Goal: Navigation & Orientation: Find specific page/section

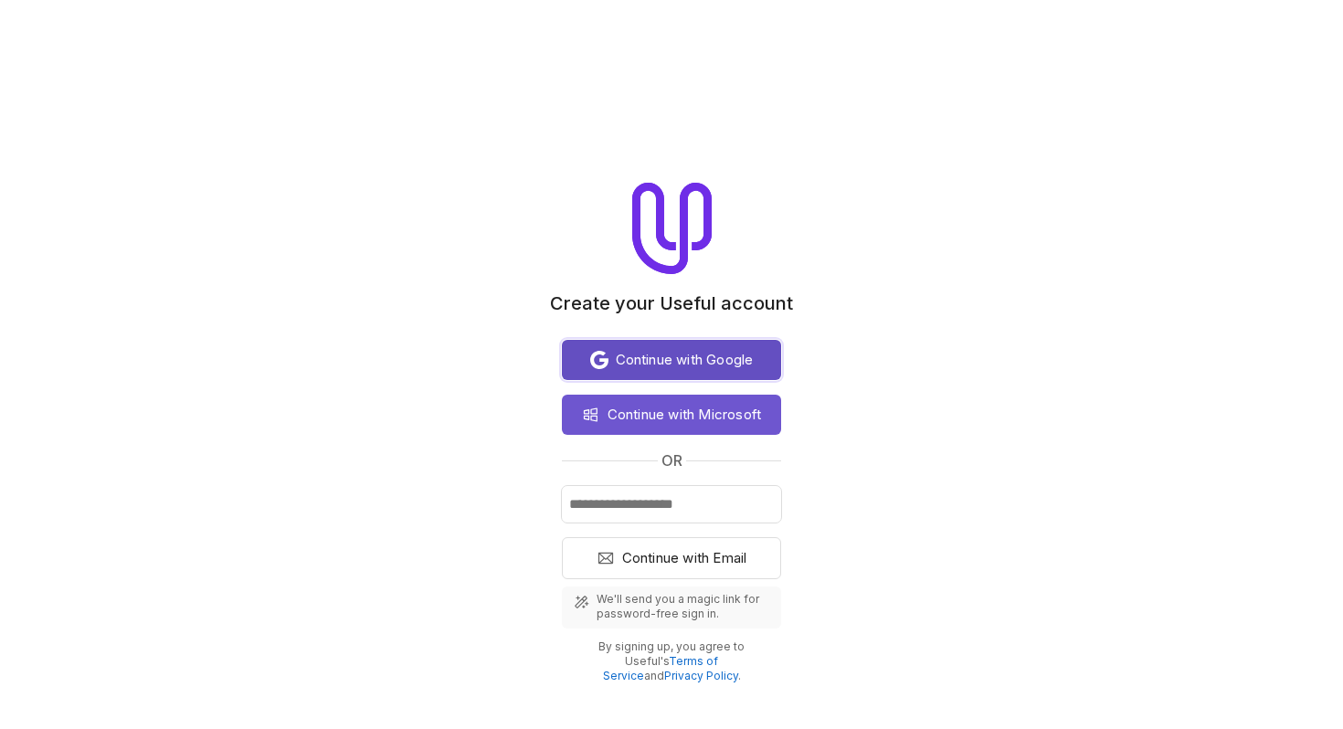
click at [739, 351] on span "Continue with Google" at bounding box center [685, 360] width 138 height 22
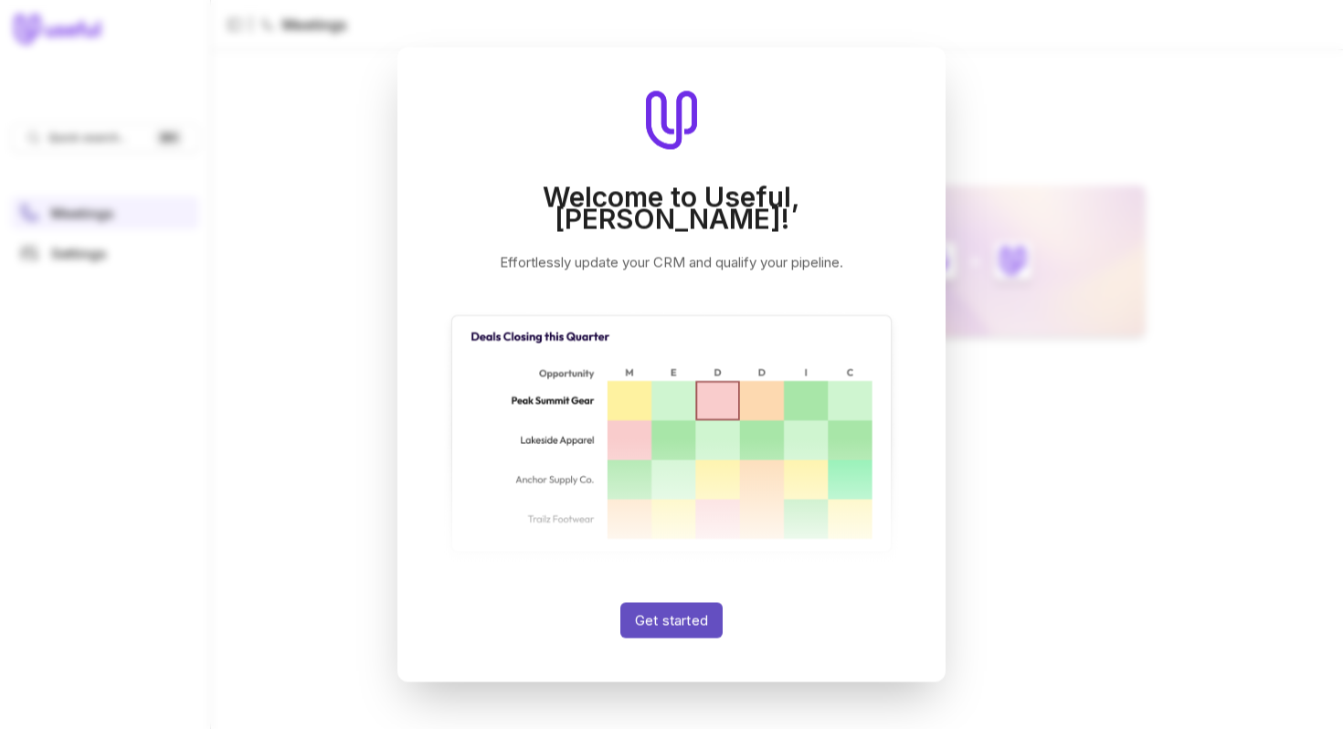
click at [690, 605] on button "Get started" at bounding box center [672, 621] width 102 height 36
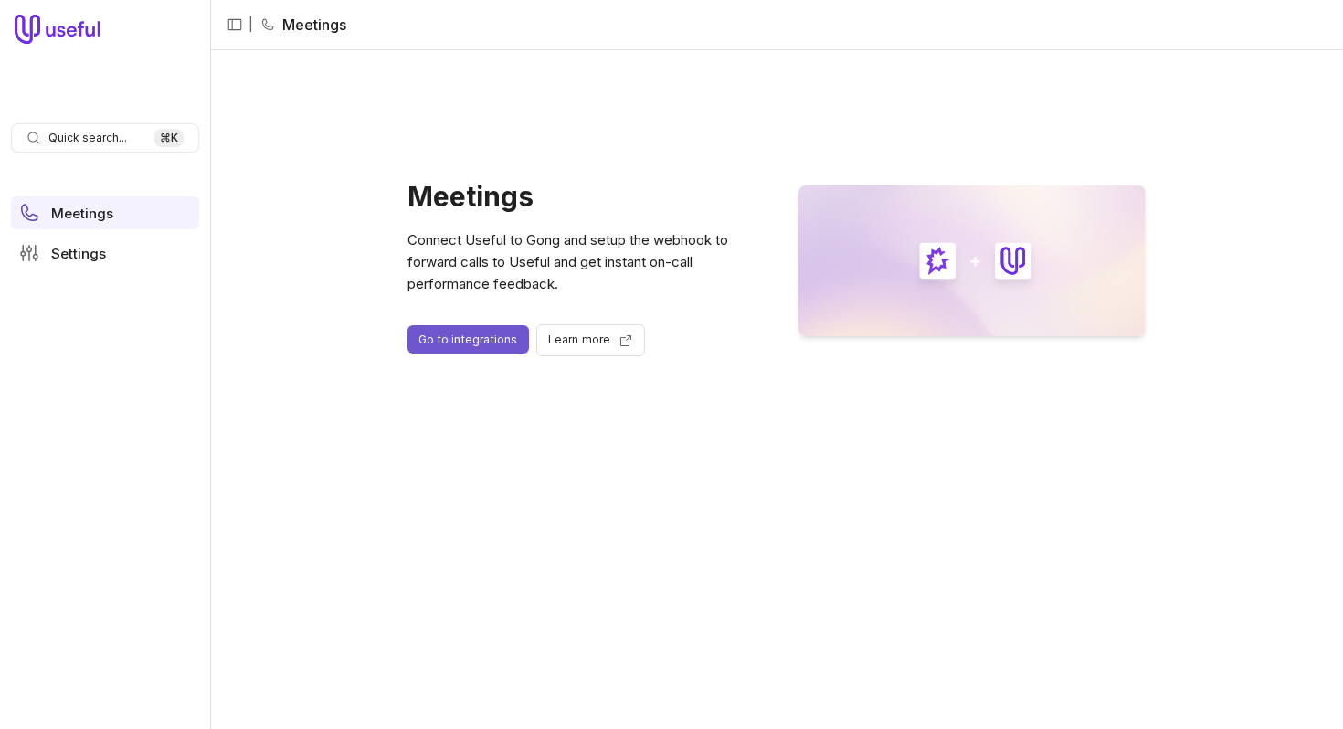
click at [1100, 48] on nav "| Meetings" at bounding box center [776, 25] width 1133 height 50
